Goal: Task Accomplishment & Management: Manage account settings

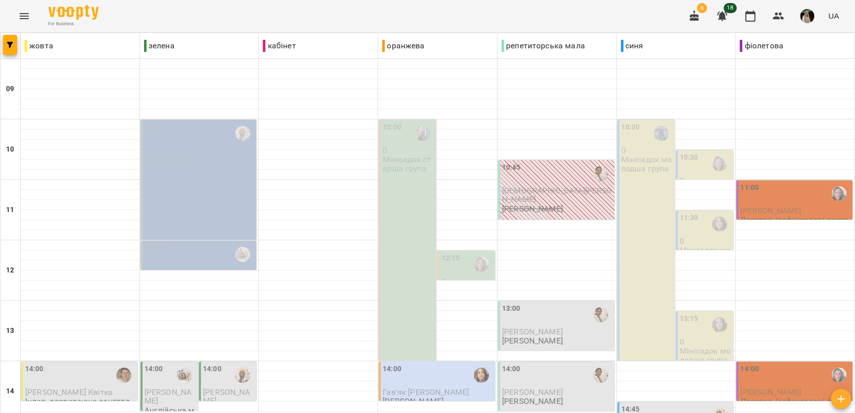
scroll to position [97, 0]
click at [546, 303] on div "13:00" at bounding box center [557, 314] width 110 height 23
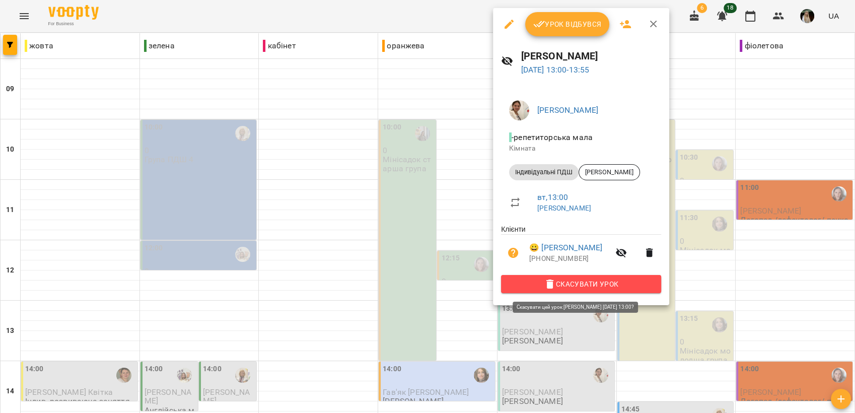
click at [581, 283] on span "Скасувати Урок" at bounding box center [581, 284] width 144 height 12
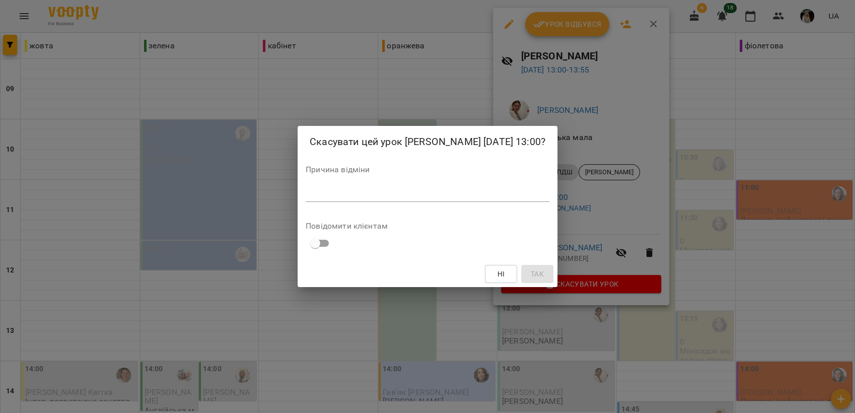
click at [374, 196] on textarea at bounding box center [428, 194] width 244 height 10
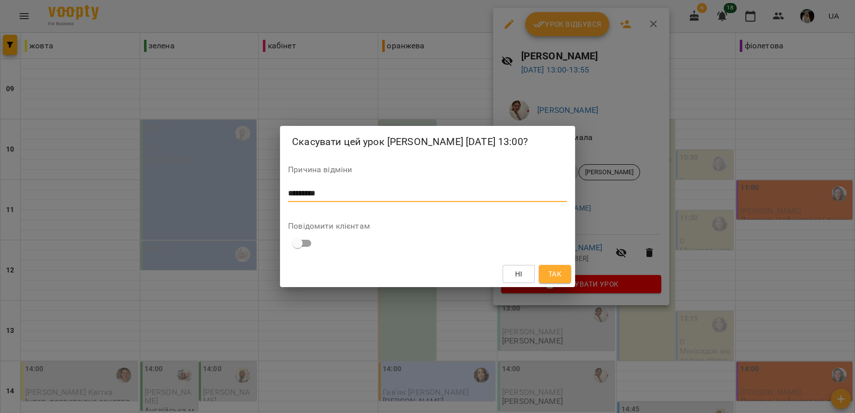
type textarea "*********"
click at [544, 275] on button "Так" at bounding box center [555, 274] width 32 height 18
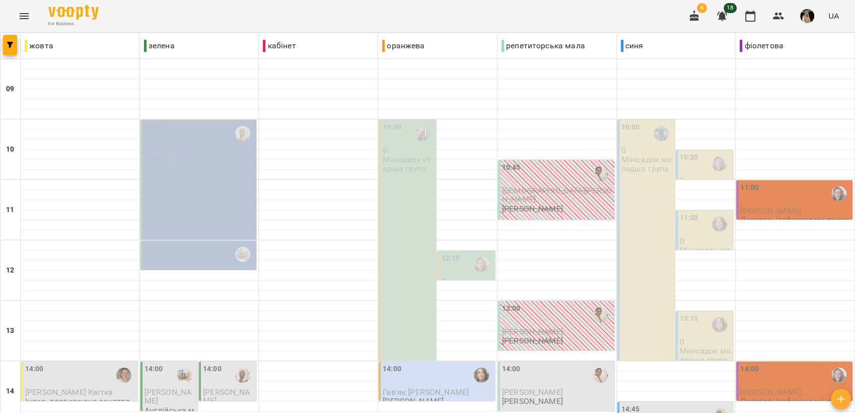
scroll to position [321, 0]
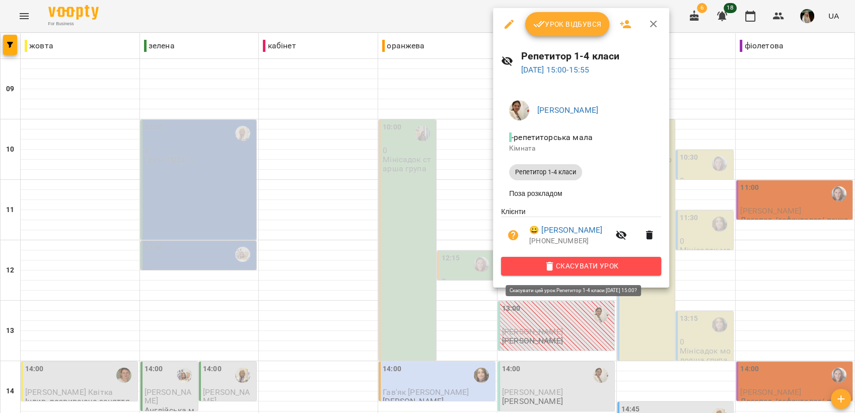
click at [579, 271] on span "Скасувати Урок" at bounding box center [581, 266] width 144 height 12
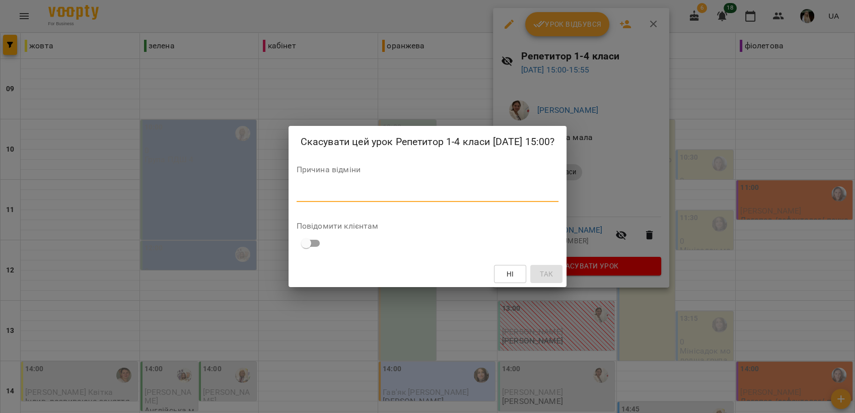
click at [379, 198] on textarea at bounding box center [427, 194] width 262 height 10
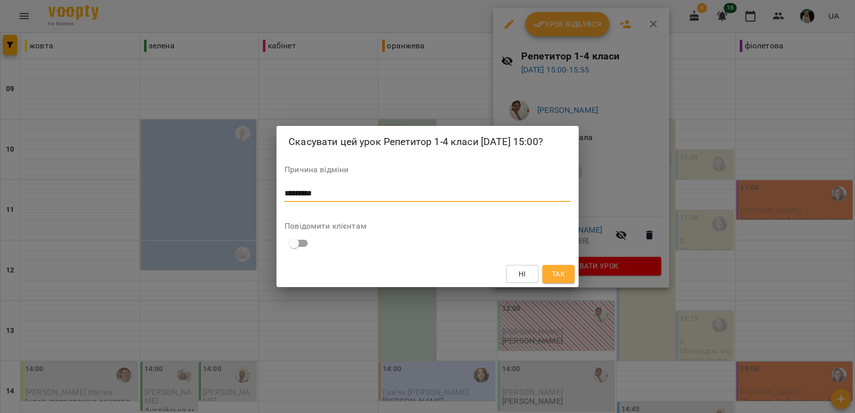
type textarea "*********"
click at [556, 280] on span "Так" at bounding box center [558, 274] width 13 height 12
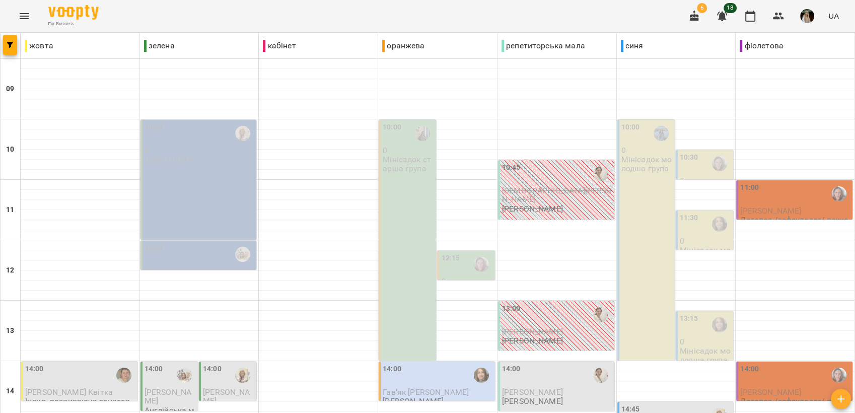
scroll to position [377, 0]
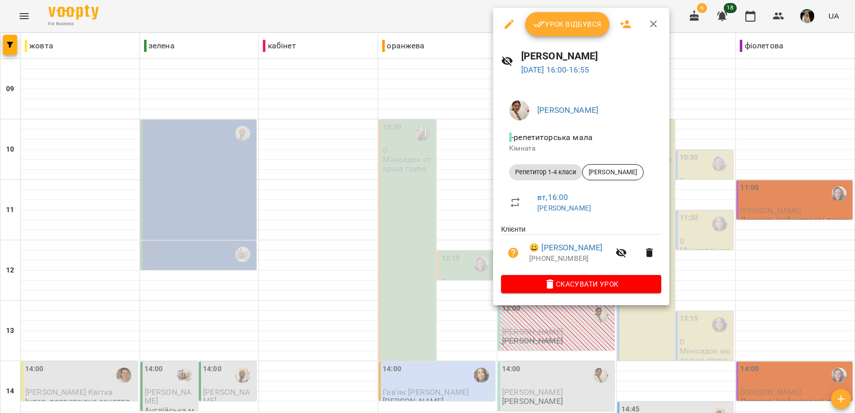
click at [557, 25] on span "Урок відбувся" at bounding box center [567, 24] width 68 height 12
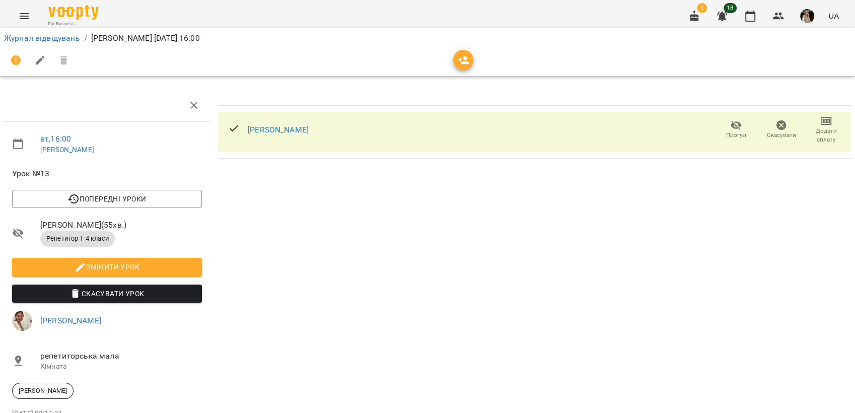
click at [776, 126] on icon "button" at bounding box center [781, 125] width 10 height 10
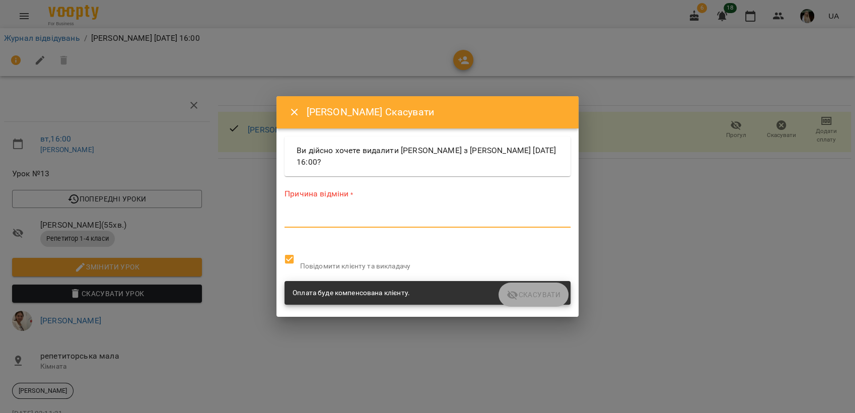
click at [353, 223] on textarea at bounding box center [427, 219] width 286 height 10
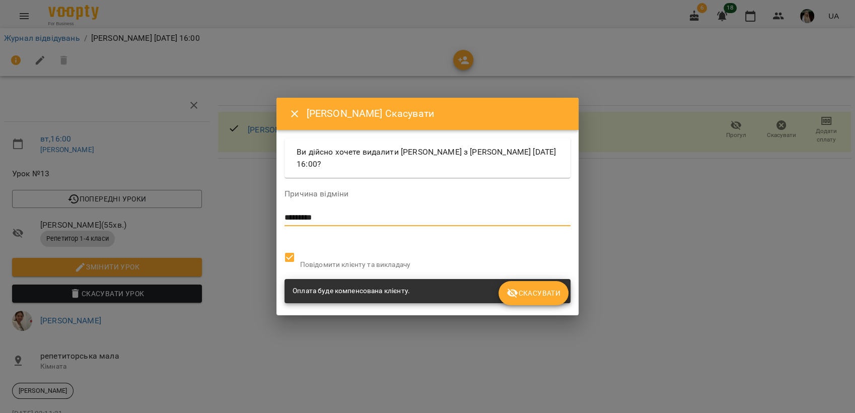
type textarea "*********"
click at [548, 296] on span "Скасувати" at bounding box center [533, 293] width 54 height 12
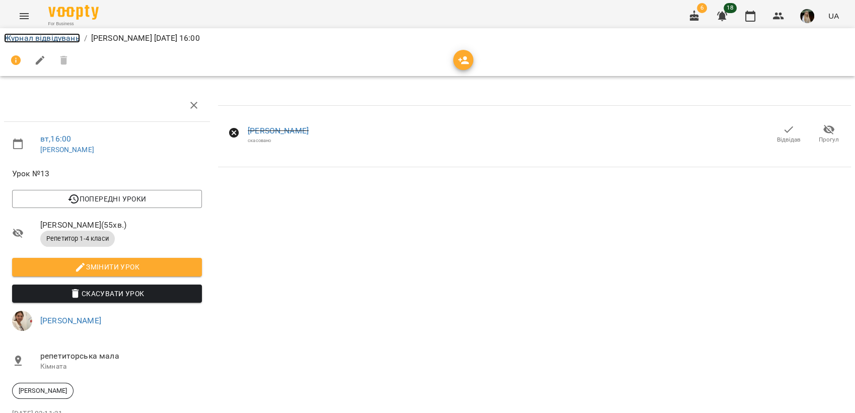
drag, startPoint x: 41, startPoint y: 34, endPoint x: 181, endPoint y: 66, distance: 143.6
click at [42, 35] on link "Журнал відвідувань" at bounding box center [42, 38] width 76 height 10
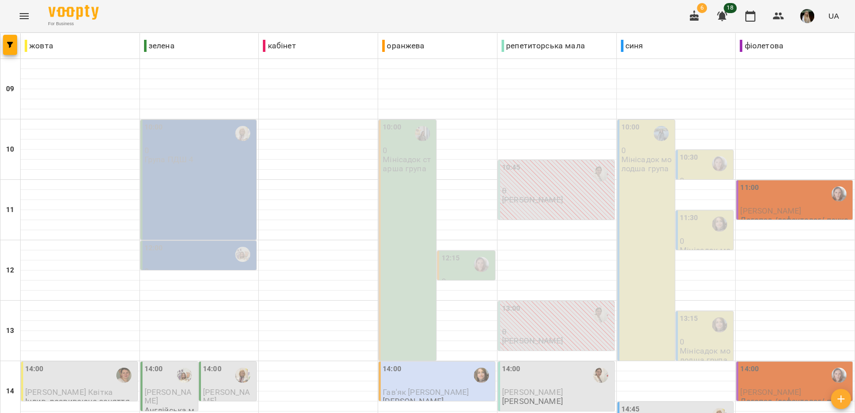
scroll to position [335, 0]
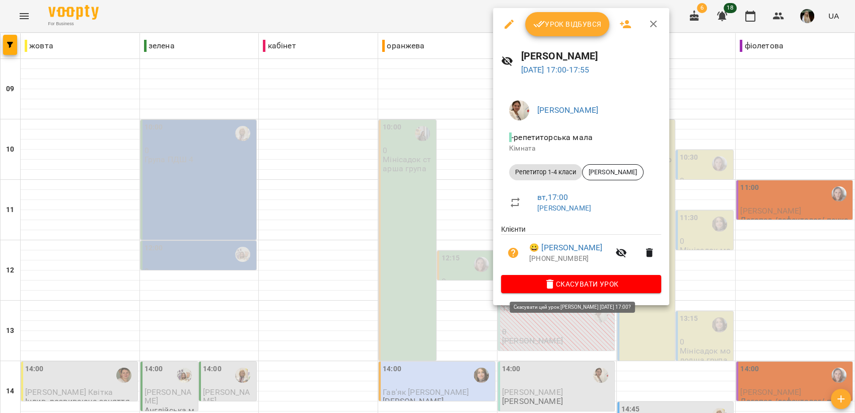
click at [597, 284] on span "Скасувати Урок" at bounding box center [581, 284] width 144 height 12
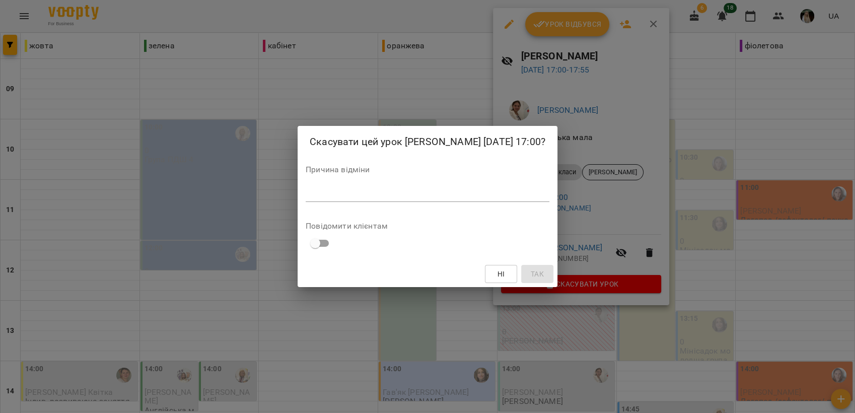
click at [393, 186] on div "*" at bounding box center [428, 194] width 244 height 16
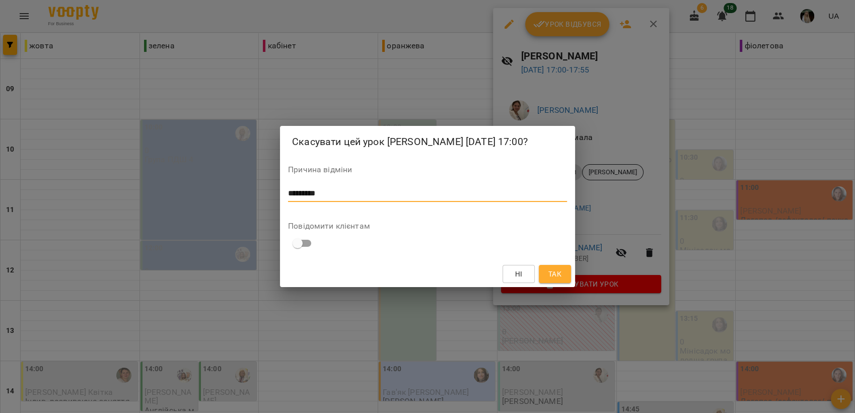
type textarea "*********"
click at [556, 271] on span "Так" at bounding box center [554, 274] width 13 height 12
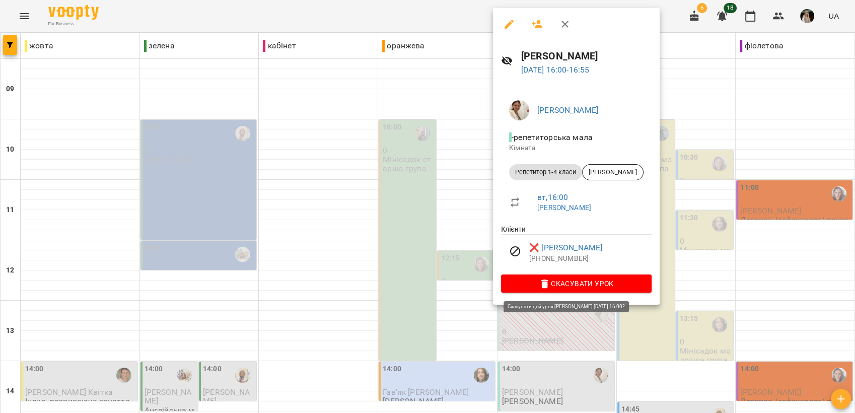
click at [593, 282] on span "Скасувати Урок" at bounding box center [576, 283] width 134 height 12
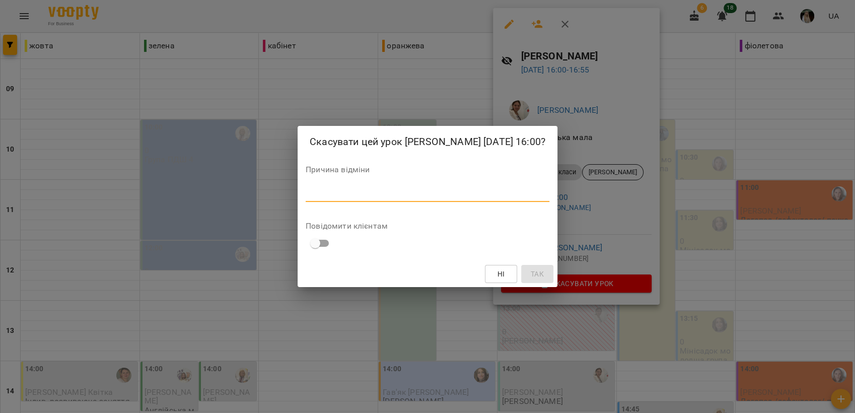
click at [378, 192] on textarea at bounding box center [428, 194] width 244 height 10
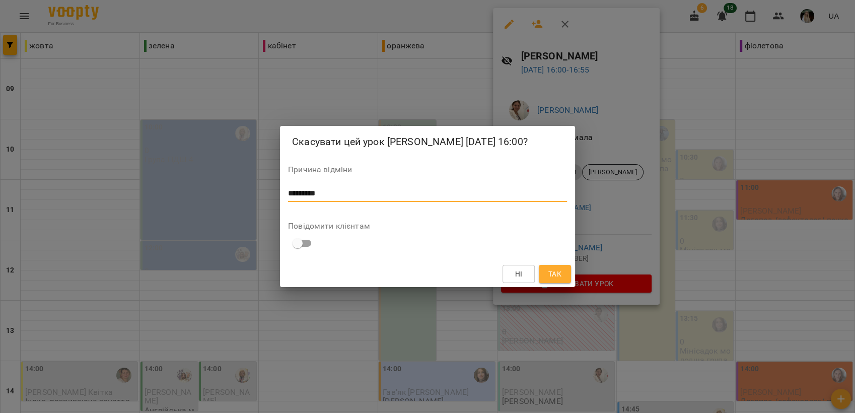
type textarea "*********"
click at [551, 269] on span "Так" at bounding box center [554, 274] width 13 height 12
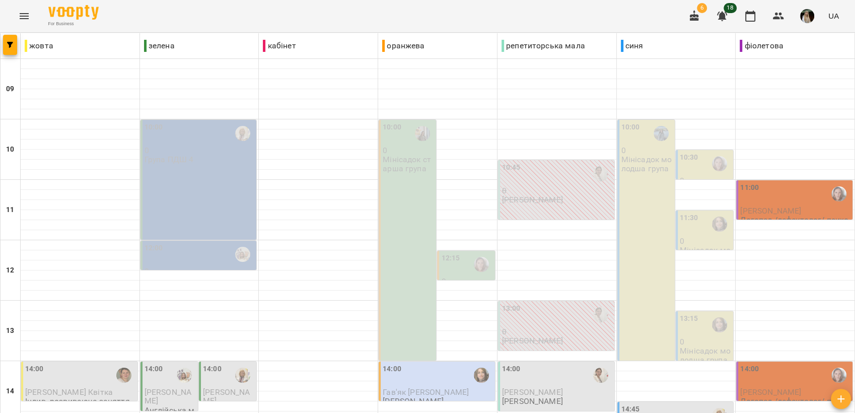
scroll to position [377, 0]
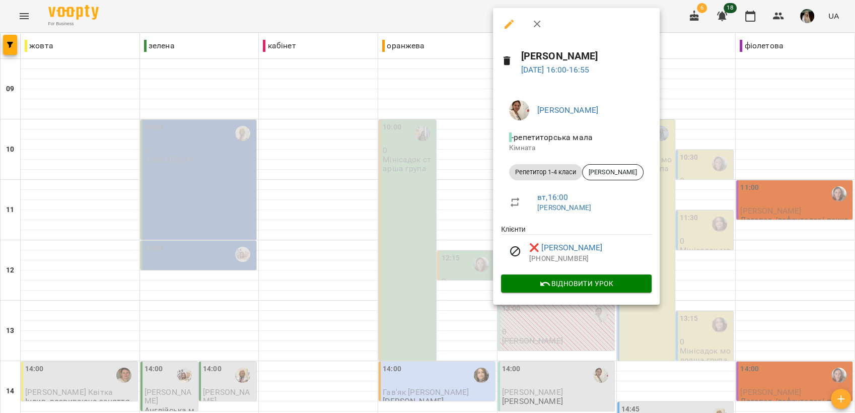
click at [362, 121] on div at bounding box center [427, 206] width 855 height 413
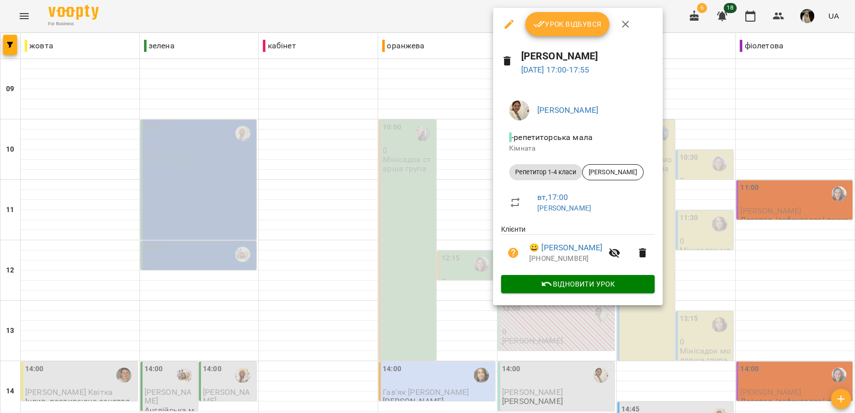
click at [403, 147] on div at bounding box center [427, 206] width 855 height 413
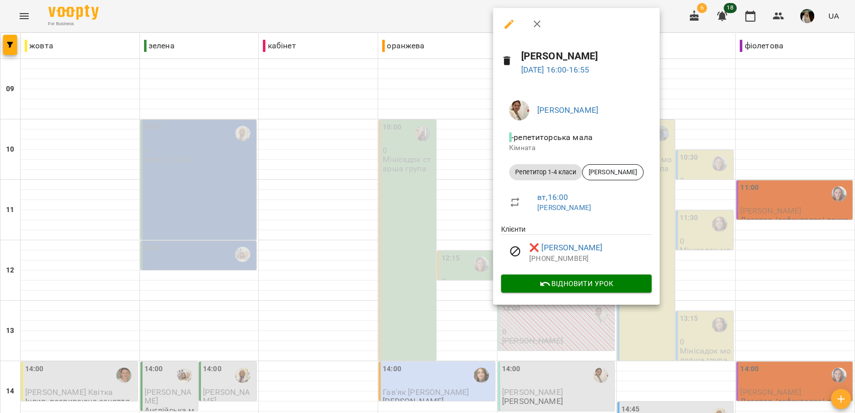
click at [399, 106] on div at bounding box center [427, 206] width 855 height 413
